Goal: Task Accomplishment & Management: Manage account settings

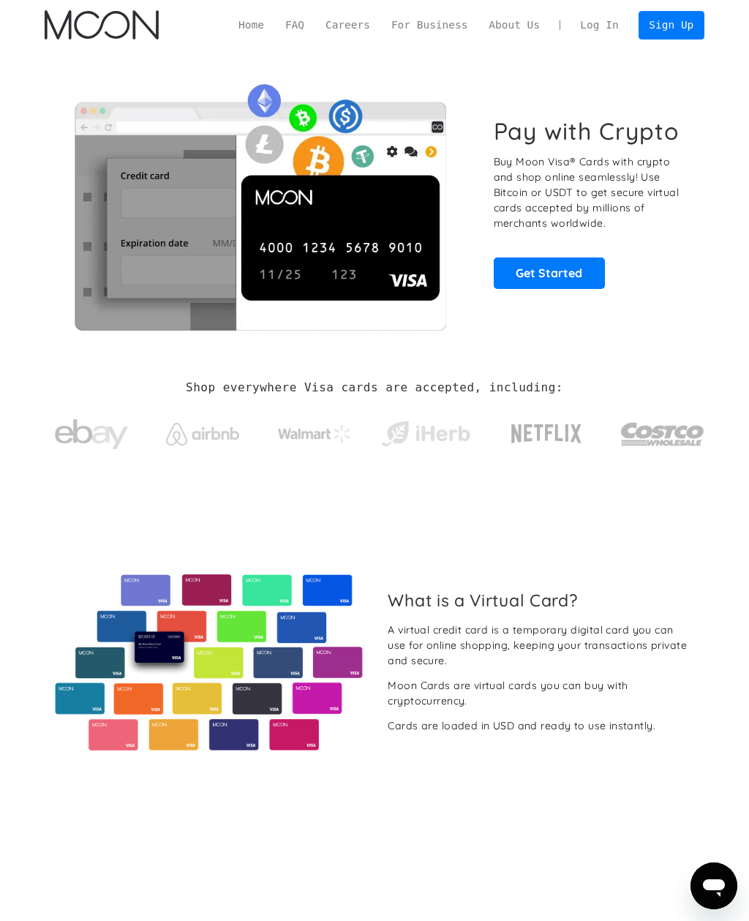
click at [609, 24] on link "Log In" at bounding box center [599, 26] width 59 height 28
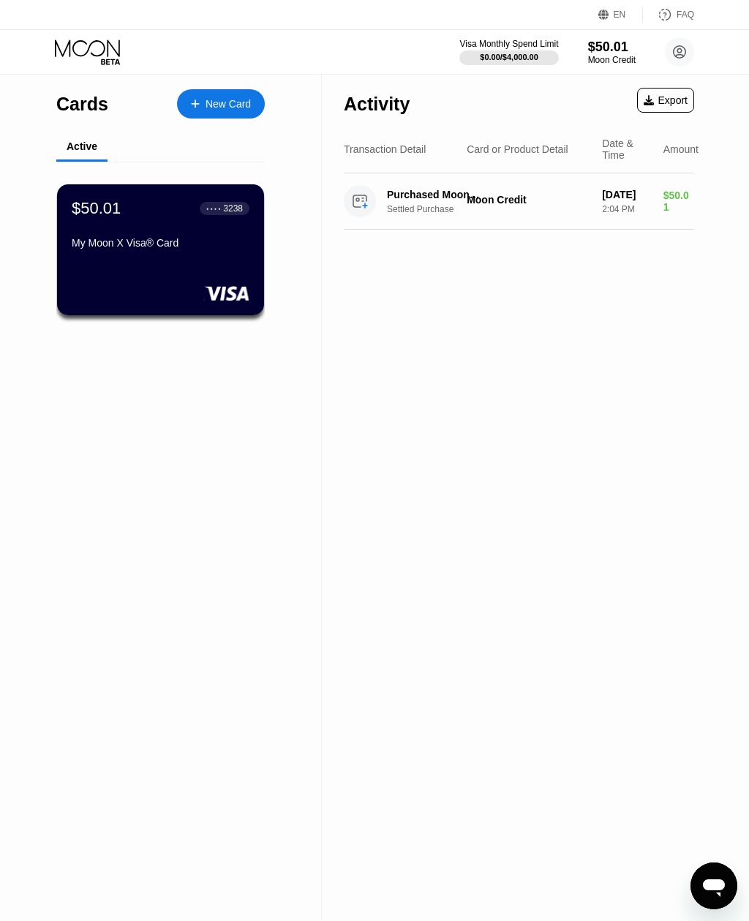
click at [683, 53] on circle at bounding box center [679, 51] width 29 height 29
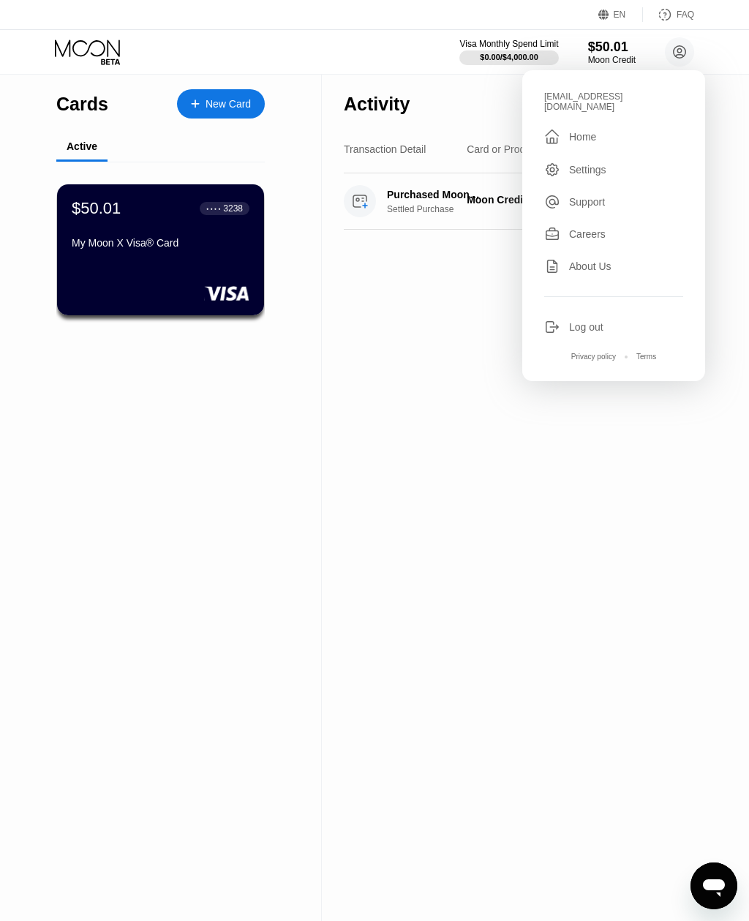
click at [636, 546] on div "Activity Export Transaction Detail Card or Product Detail Date & Time Amount Pu…" at bounding box center [519, 498] width 394 height 846
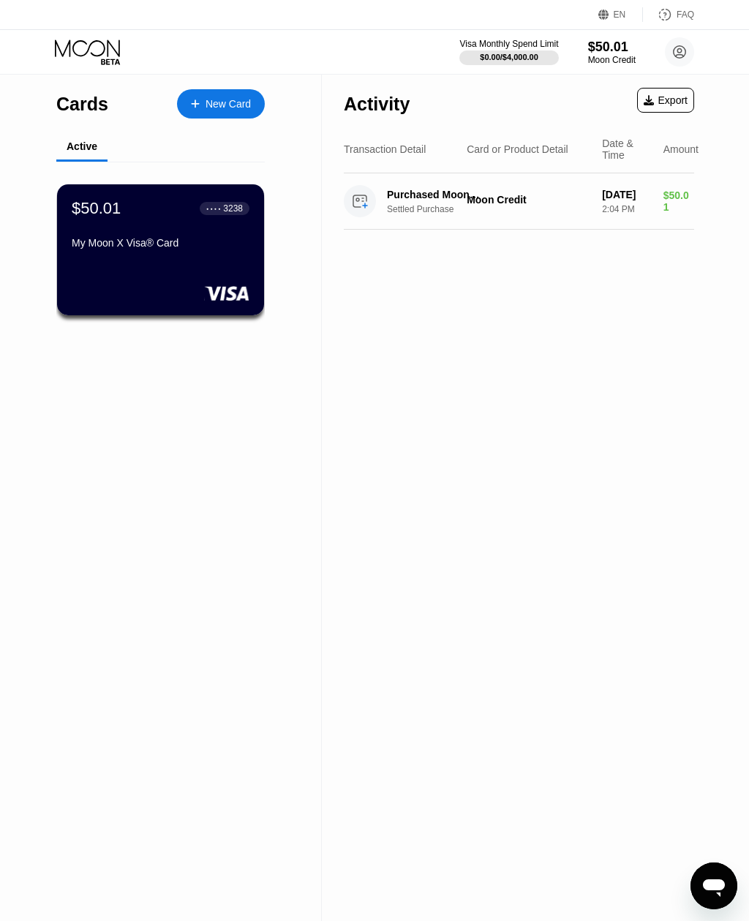
click at [533, 153] on div "Card or Product Detail" at bounding box center [518, 149] width 102 height 12
click at [531, 152] on div "Card or Product Detail" at bounding box center [518, 149] width 102 height 12
click at [538, 146] on div "Card or Product Detail" at bounding box center [518, 149] width 102 height 12
click at [606, 41] on div "$50.01" at bounding box center [612, 47] width 48 height 15
click at [674, 102] on div "Export" at bounding box center [666, 100] width 44 height 12
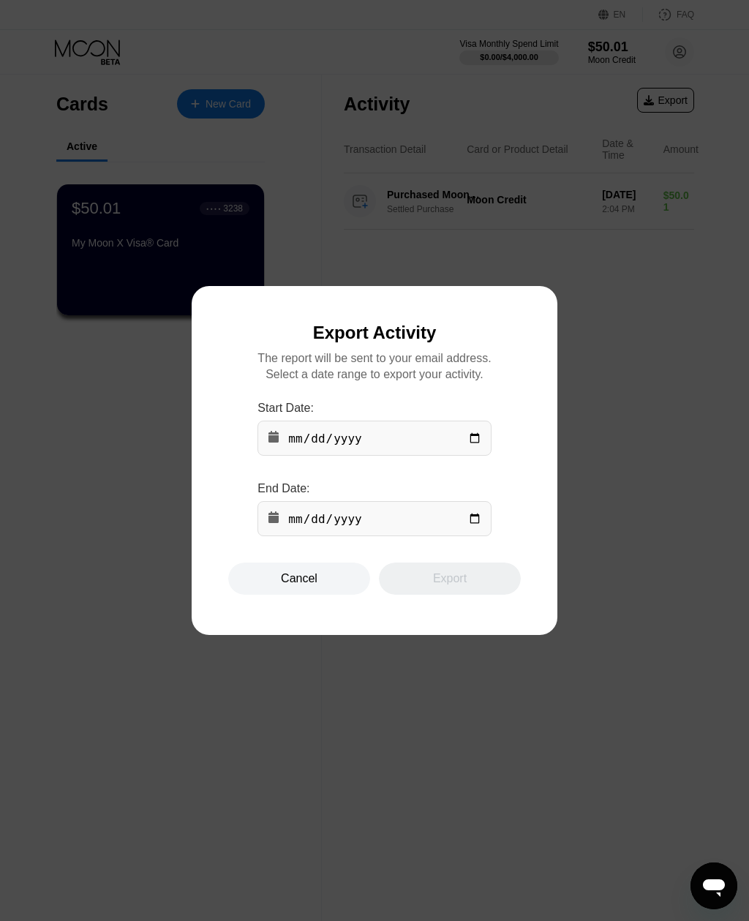
click at [646, 336] on div at bounding box center [374, 460] width 749 height 921
click at [638, 391] on div at bounding box center [374, 460] width 749 height 921
click at [312, 579] on div "Cancel" at bounding box center [299, 578] width 37 height 15
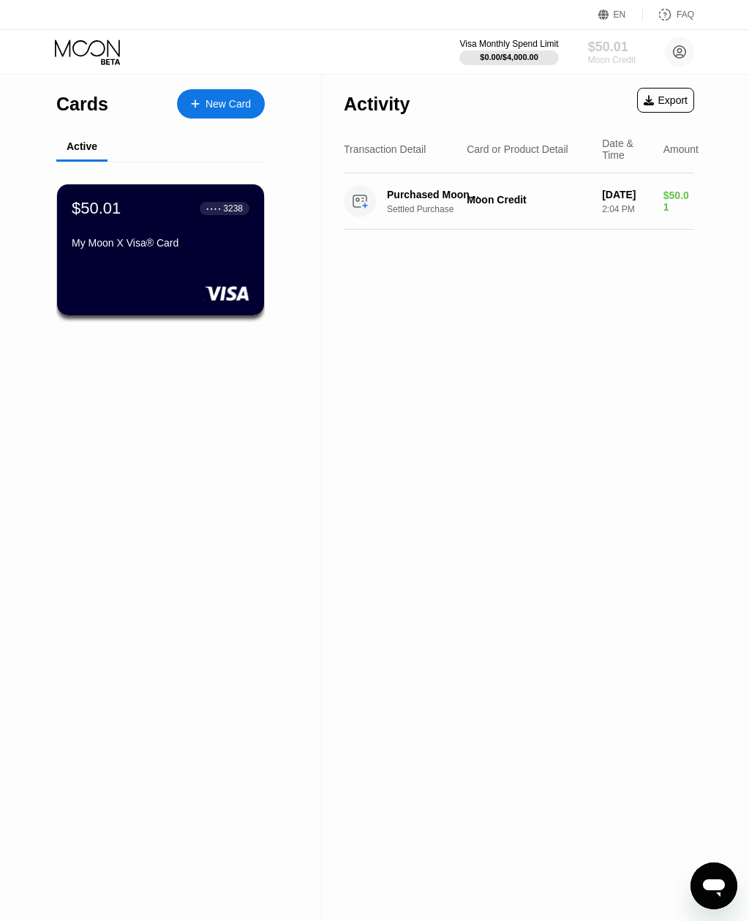
click at [611, 62] on div "Moon Credit" at bounding box center [612, 60] width 48 height 10
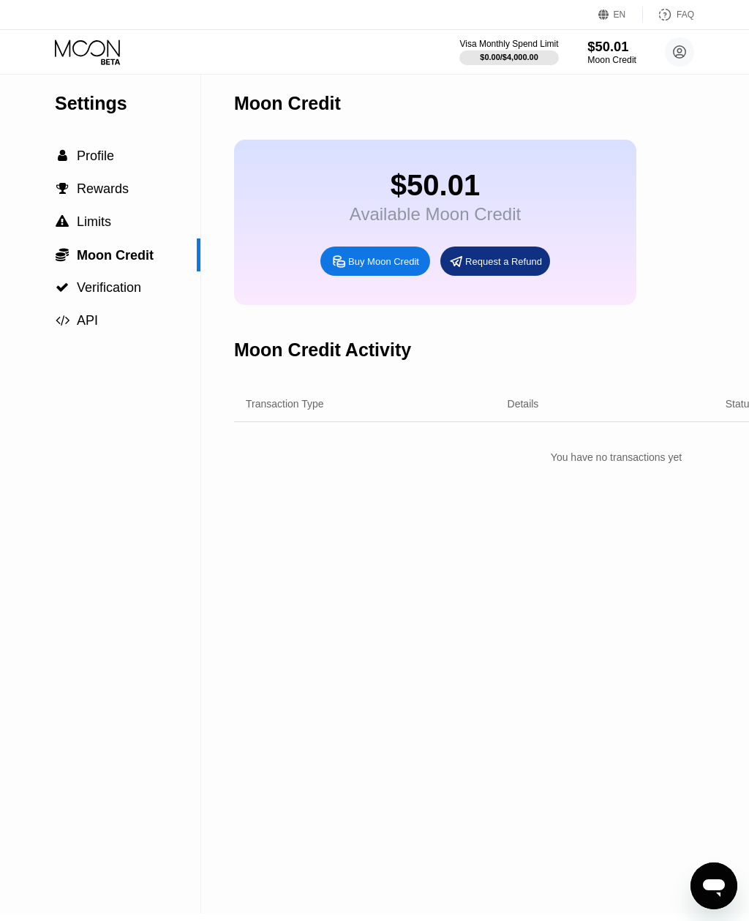
scroll to position [8, 0]
click at [86, 162] on span "Profile" at bounding box center [95, 155] width 37 height 15
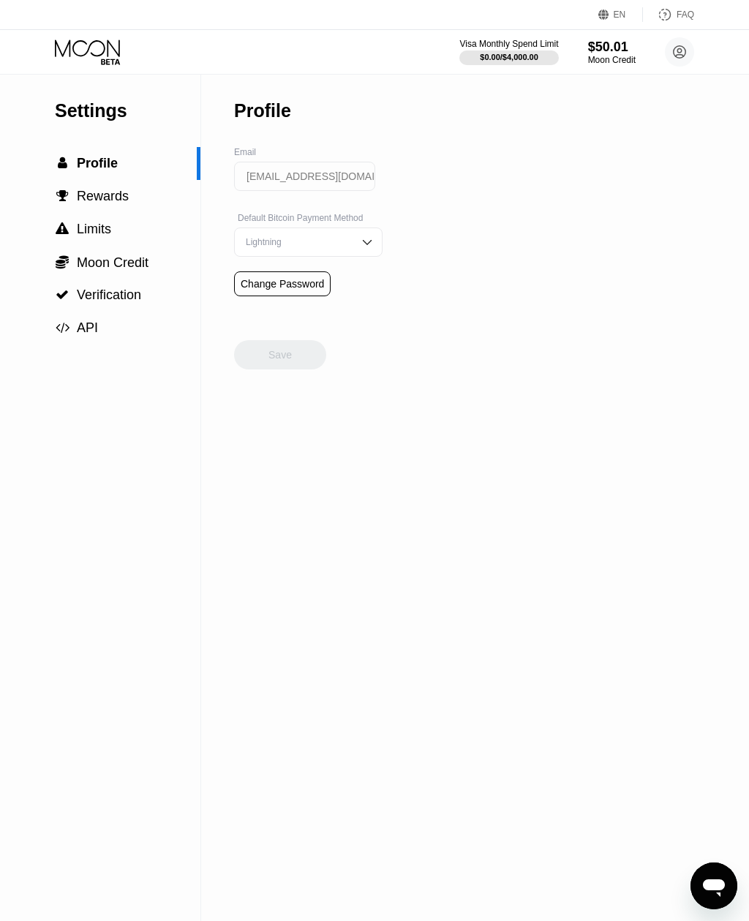
click at [85, 202] on span "Rewards" at bounding box center [103, 196] width 52 height 15
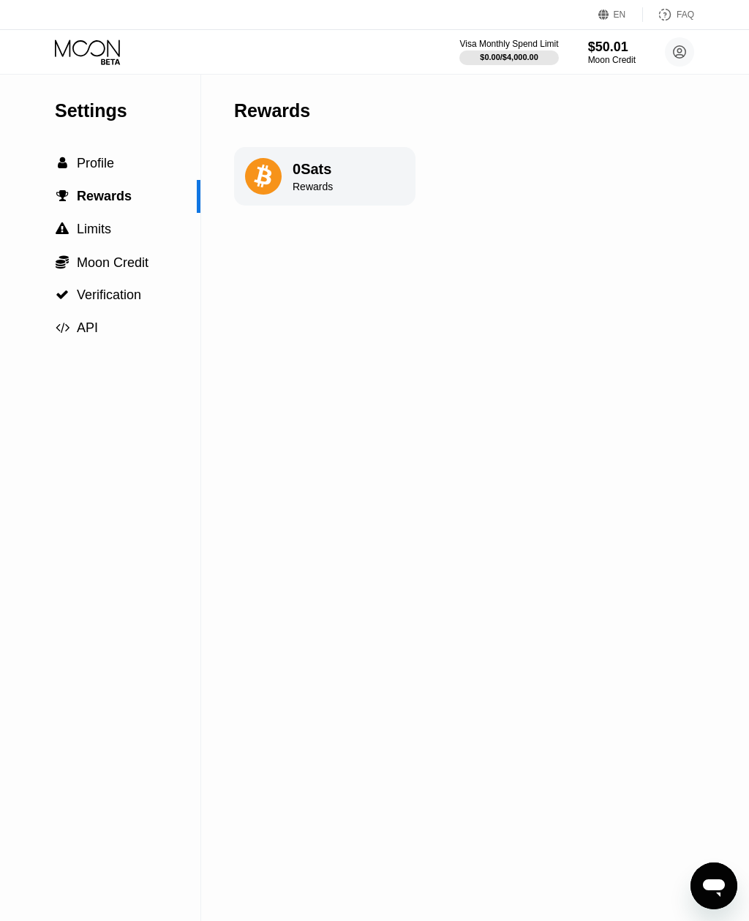
click at [91, 236] on span "Limits" at bounding box center [94, 229] width 34 height 15
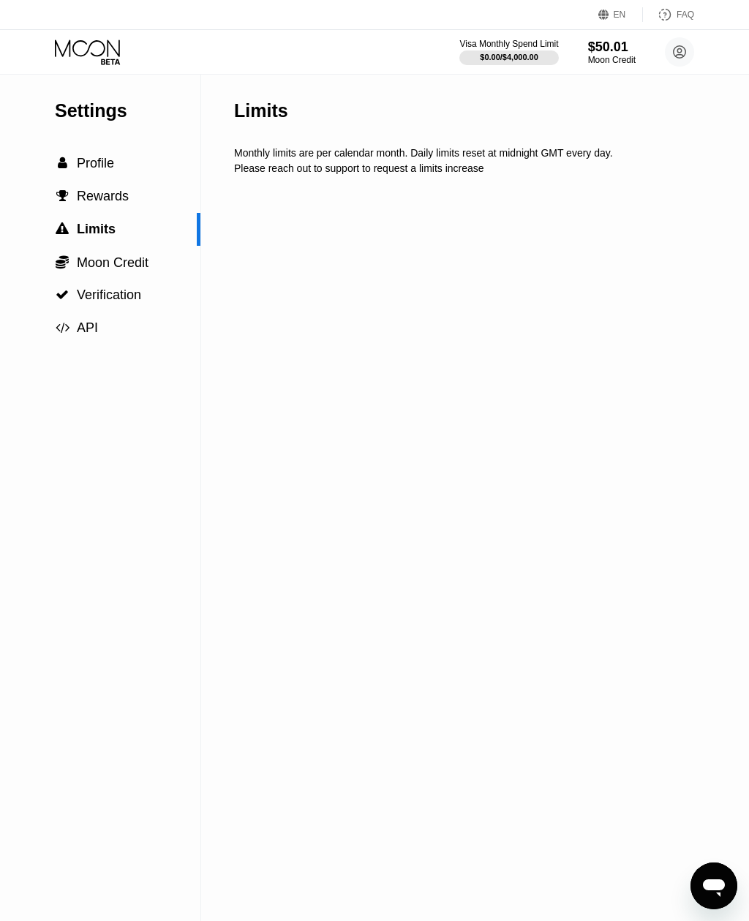
click at [104, 274] on div " Moon Credit" at bounding box center [100, 262] width 200 height 33
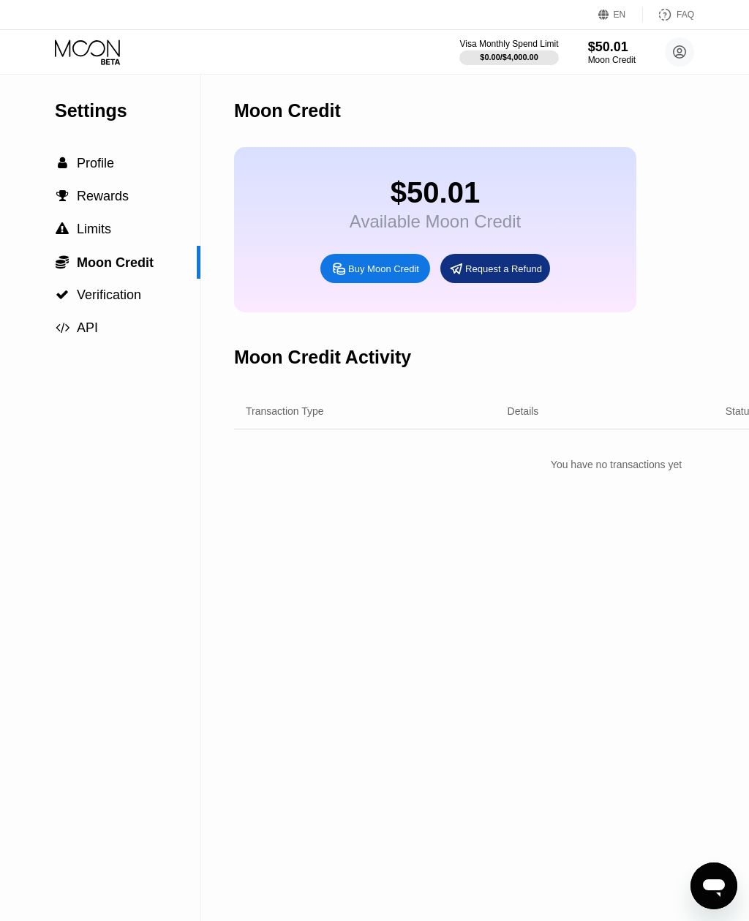
click at [111, 296] on span "Verification" at bounding box center [109, 294] width 64 height 15
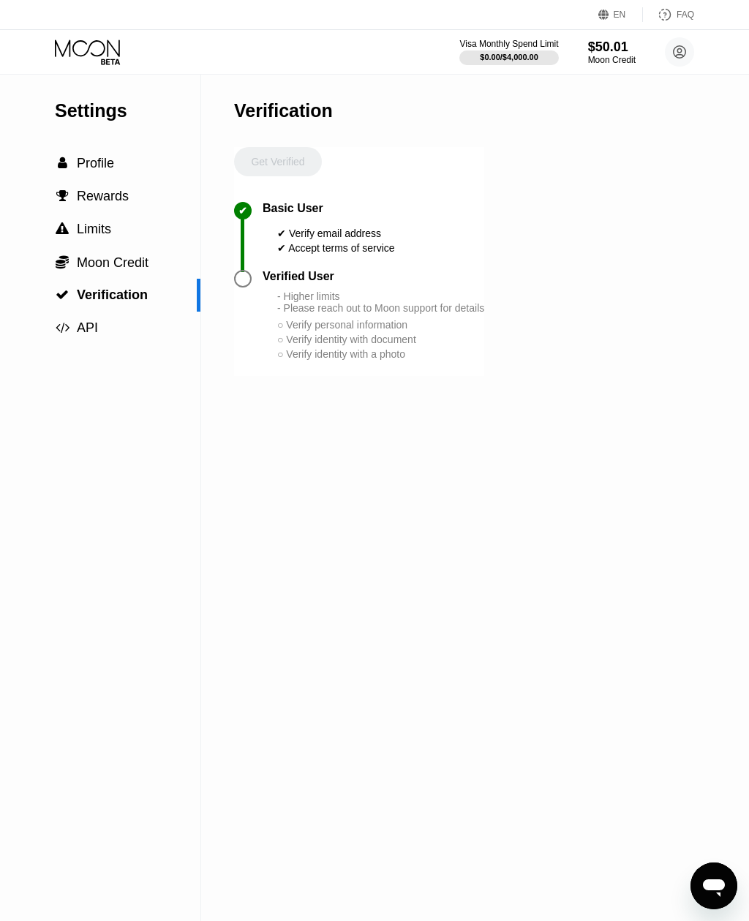
click at [676, 56] on icon at bounding box center [680, 52] width 8 height 8
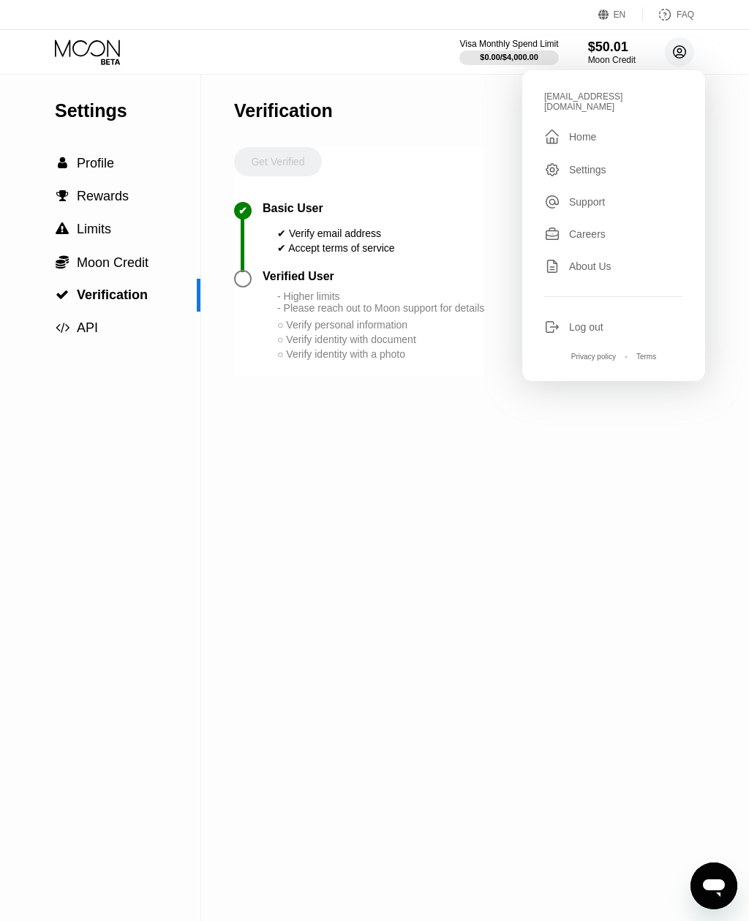
click at [602, 162] on div "Settings" at bounding box center [613, 170] width 139 height 16
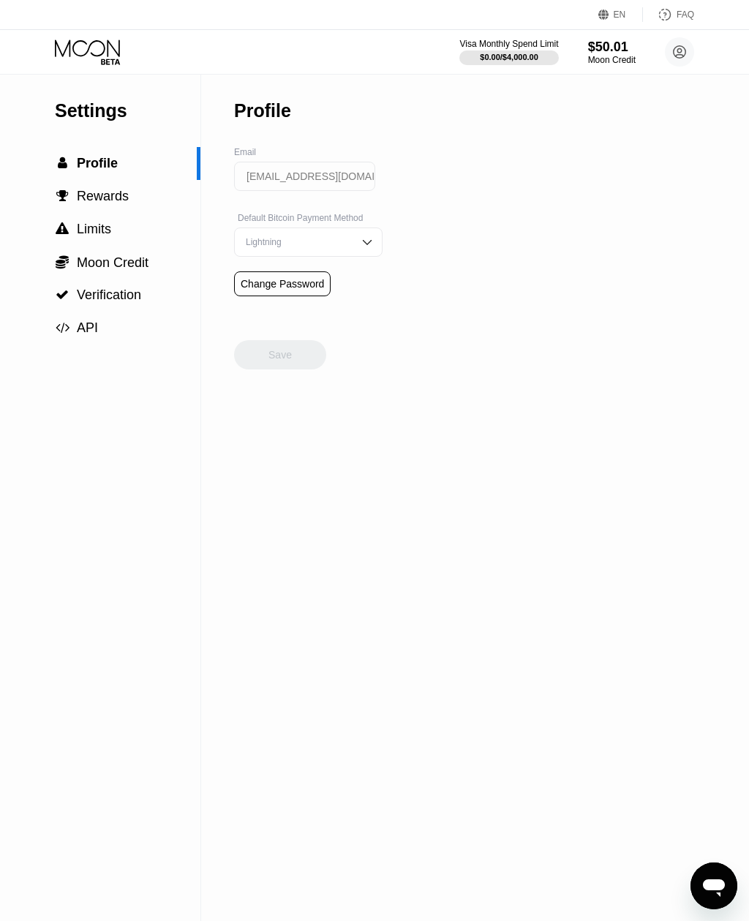
click at [721, 889] on icon "Open messaging window" at bounding box center [714, 888] width 22 height 18
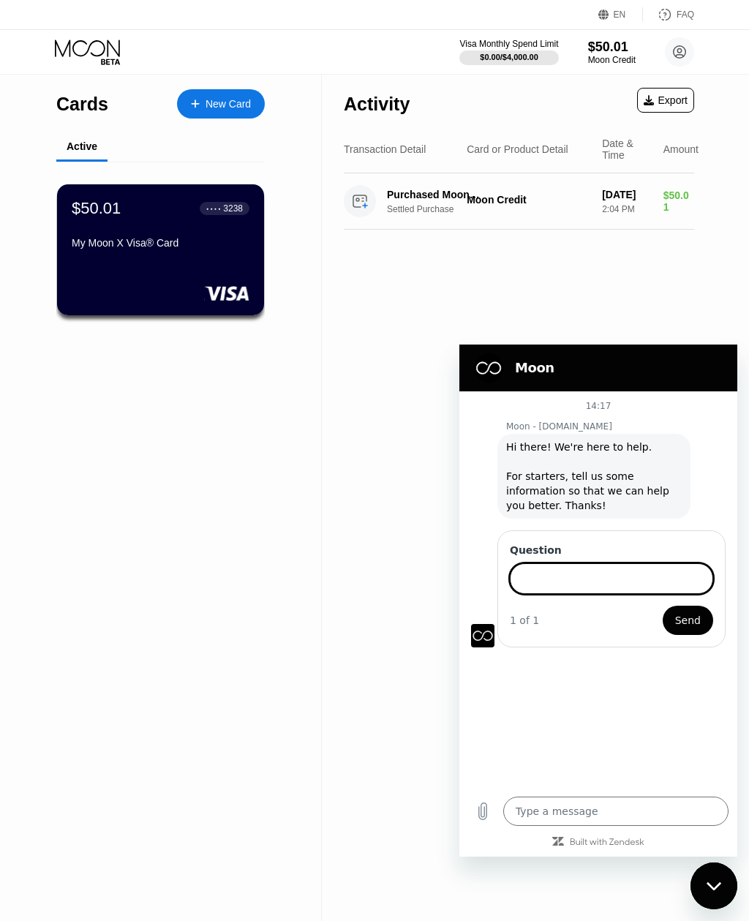
click at [217, 210] on div "● ● ● ●" at bounding box center [213, 208] width 15 height 4
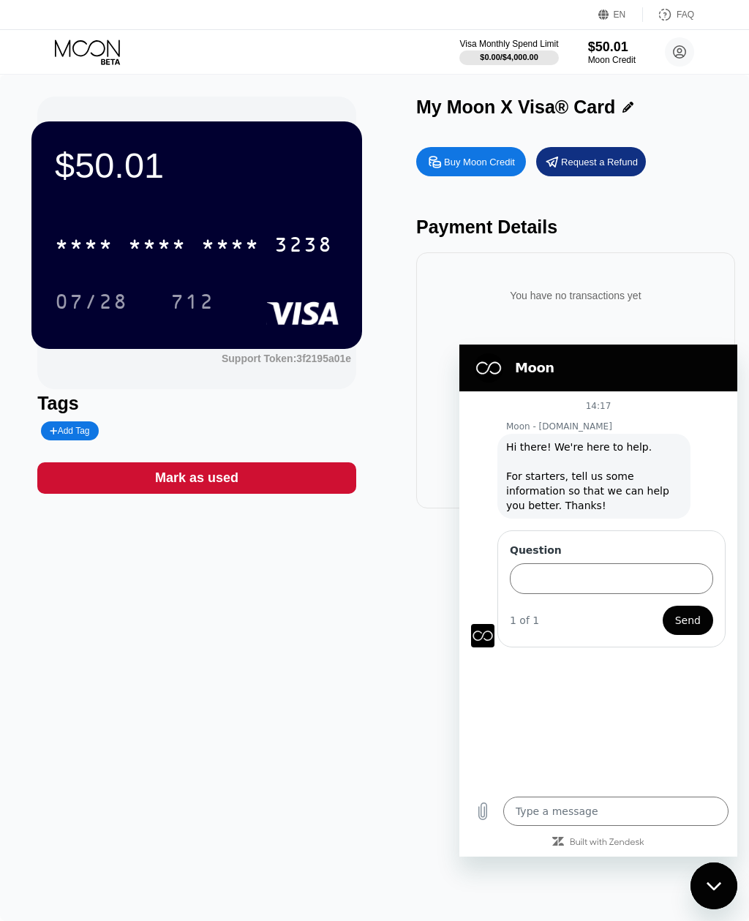
click at [713, 312] on div "You have no transactions yet" at bounding box center [576, 295] width 296 height 41
click at [710, 879] on div "Close messaging window" at bounding box center [714, 886] width 44 height 44
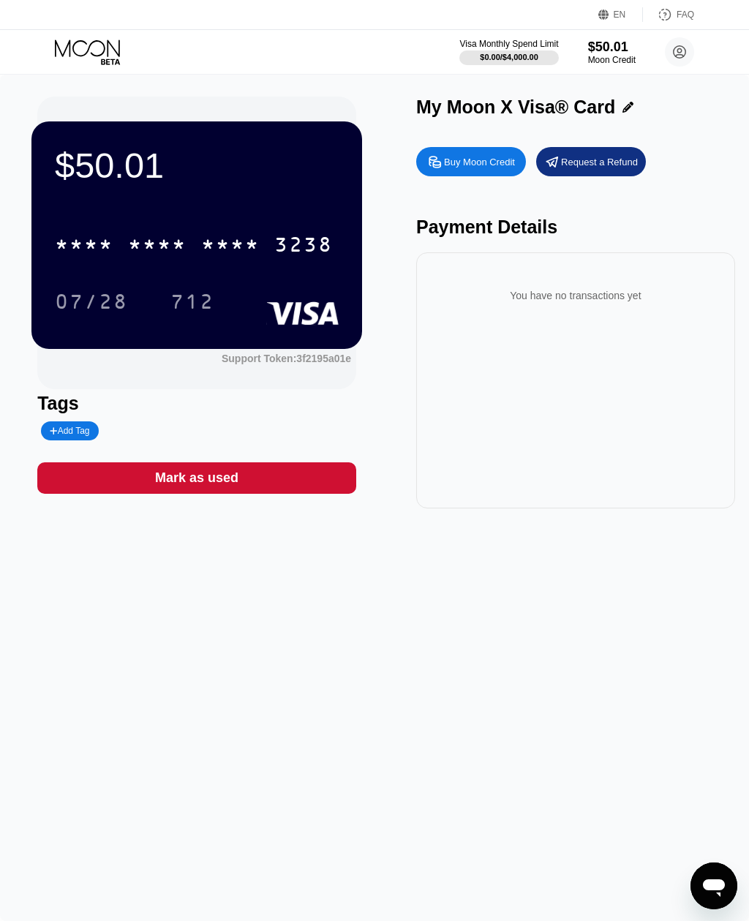
click at [238, 241] on div "* * * *" at bounding box center [230, 246] width 59 height 23
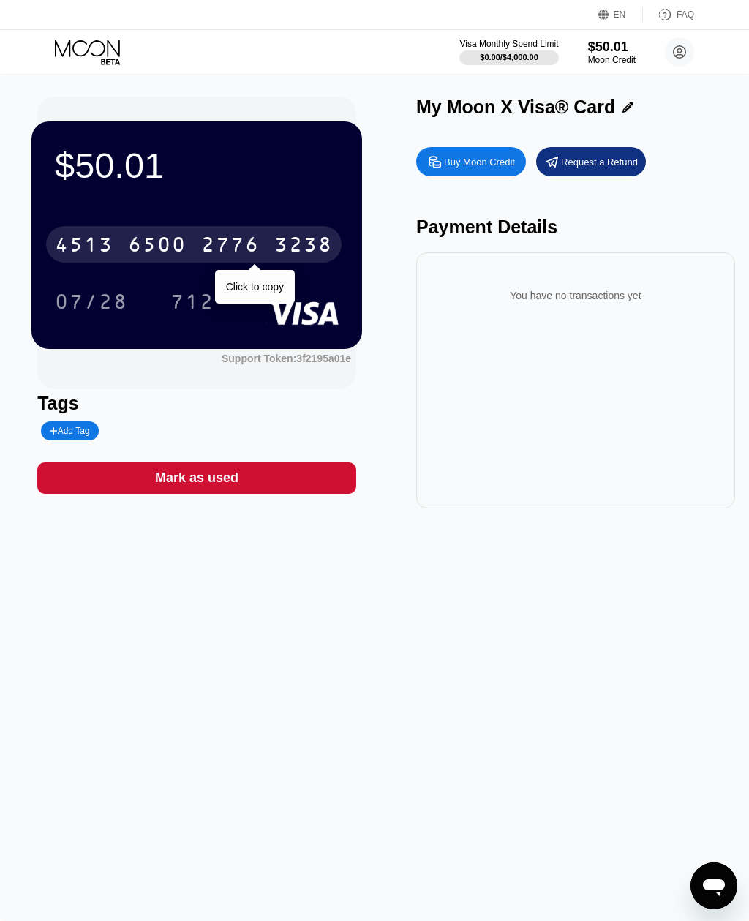
type textarea "x"
click at [151, 406] on div "Tags" at bounding box center [196, 403] width 319 height 21
click at [166, 418] on div "Tags Add Tag" at bounding box center [196, 417] width 319 height 48
click at [124, 255] on div "[CREDIT_CARD_NUMBER]" at bounding box center [194, 244] width 296 height 37
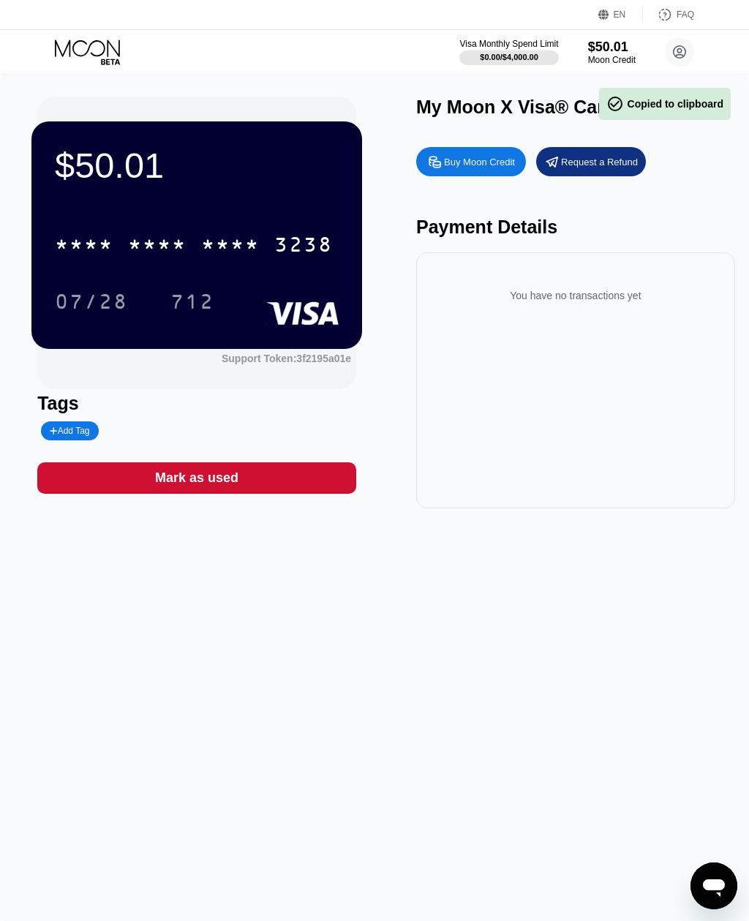
click at [162, 426] on div "Add Tag" at bounding box center [202, 430] width 331 height 19
